Goal: Task Accomplishment & Management: Use online tool/utility

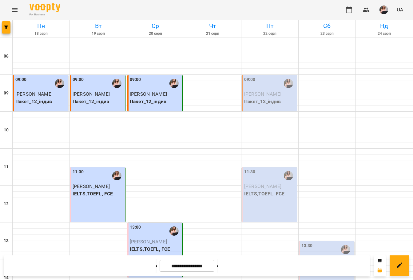
click at [259, 92] on span "[PERSON_NAME]" at bounding box center [262, 94] width 37 height 6
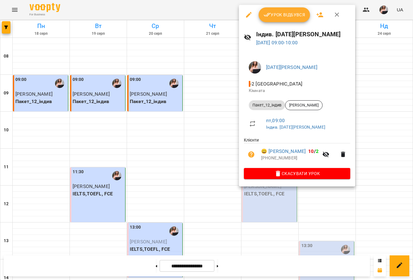
click at [279, 18] on button "Урок відбувся" at bounding box center [285, 14] width 52 height 15
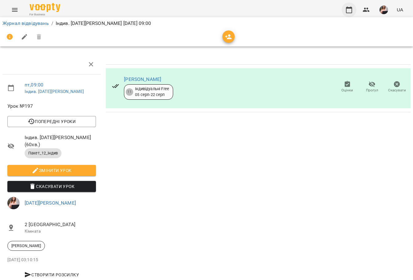
click at [348, 7] on icon "button" at bounding box center [349, 9] width 7 height 7
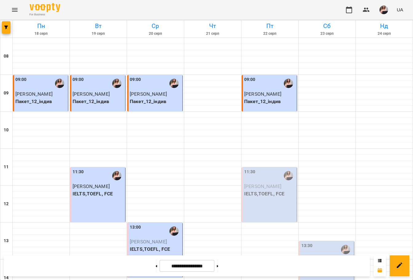
scroll to position [92, 0]
click at [284, 167] on div "11:30 Юстик [PERSON_NAME],TOEFL, FCE" at bounding box center [269, 194] width 55 height 55
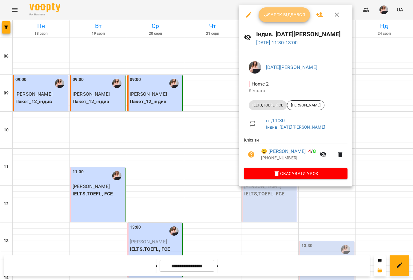
click at [288, 14] on span "Урок відбувся" at bounding box center [285, 14] width 42 height 7
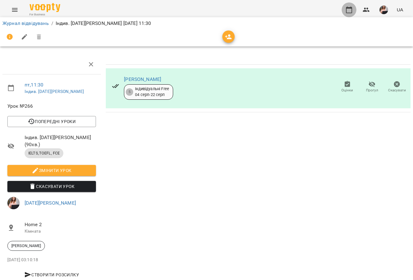
click at [351, 10] on icon "button" at bounding box center [349, 9] width 7 height 7
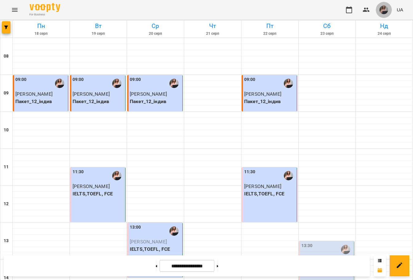
click at [386, 9] on img "button" at bounding box center [384, 10] width 9 height 9
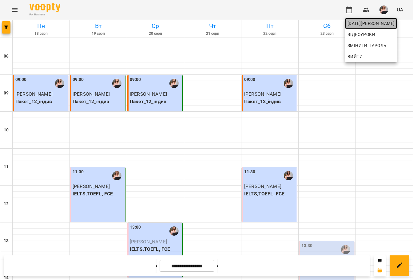
click at [372, 28] on link "[DATE][PERSON_NAME]" at bounding box center [371, 23] width 52 height 11
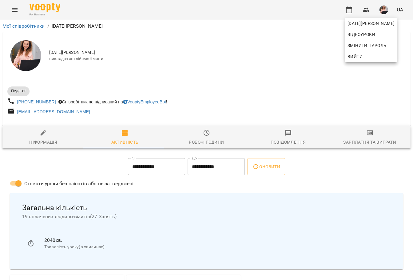
click at [364, 136] on div at bounding box center [206, 140] width 413 height 280
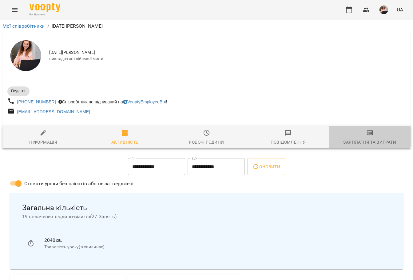
click at [367, 136] on icon "button" at bounding box center [370, 132] width 7 height 7
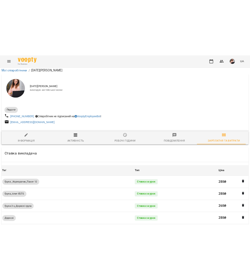
scroll to position [383, 0]
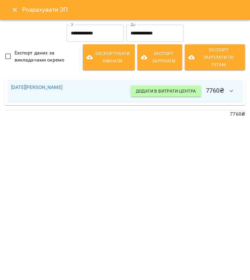
scroll to position [0, 6]
